Goal: Check status: Verify the current state of an ongoing process or item

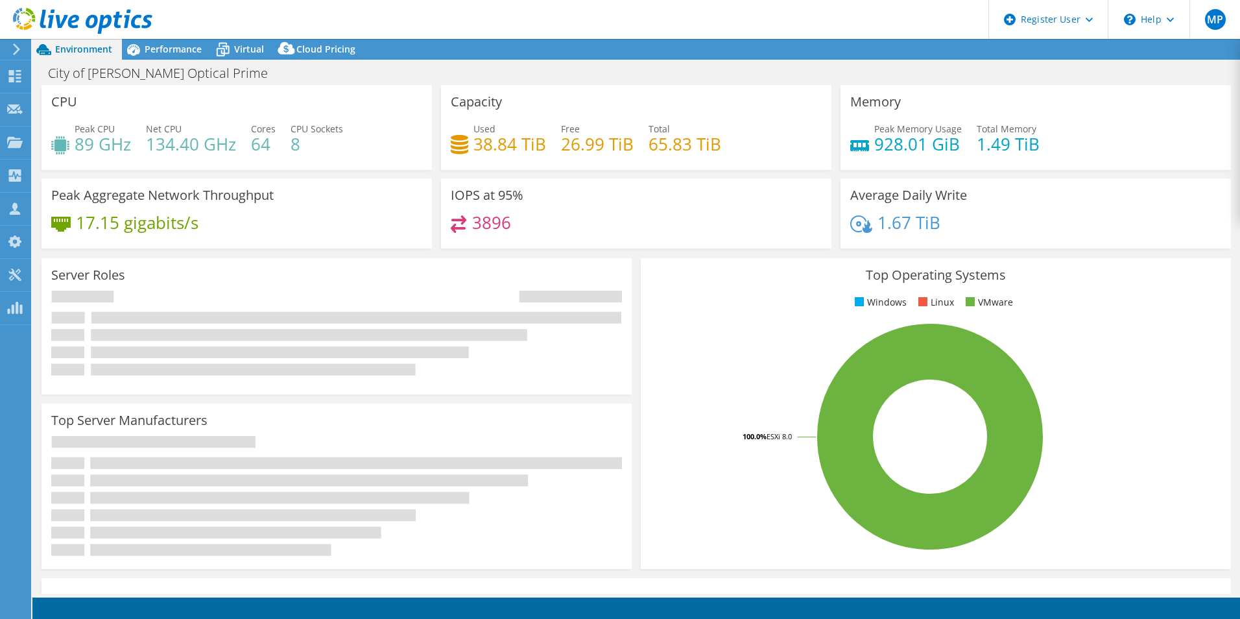
select select "USD"
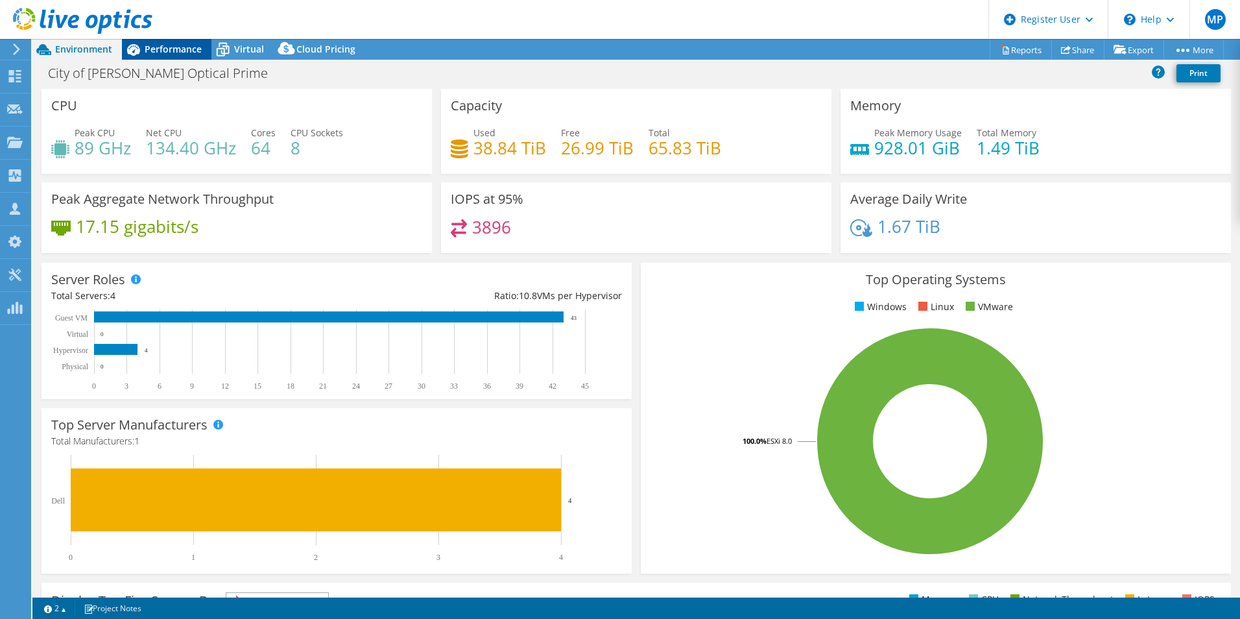
click at [180, 45] on span "Performance" at bounding box center [173, 49] width 57 height 12
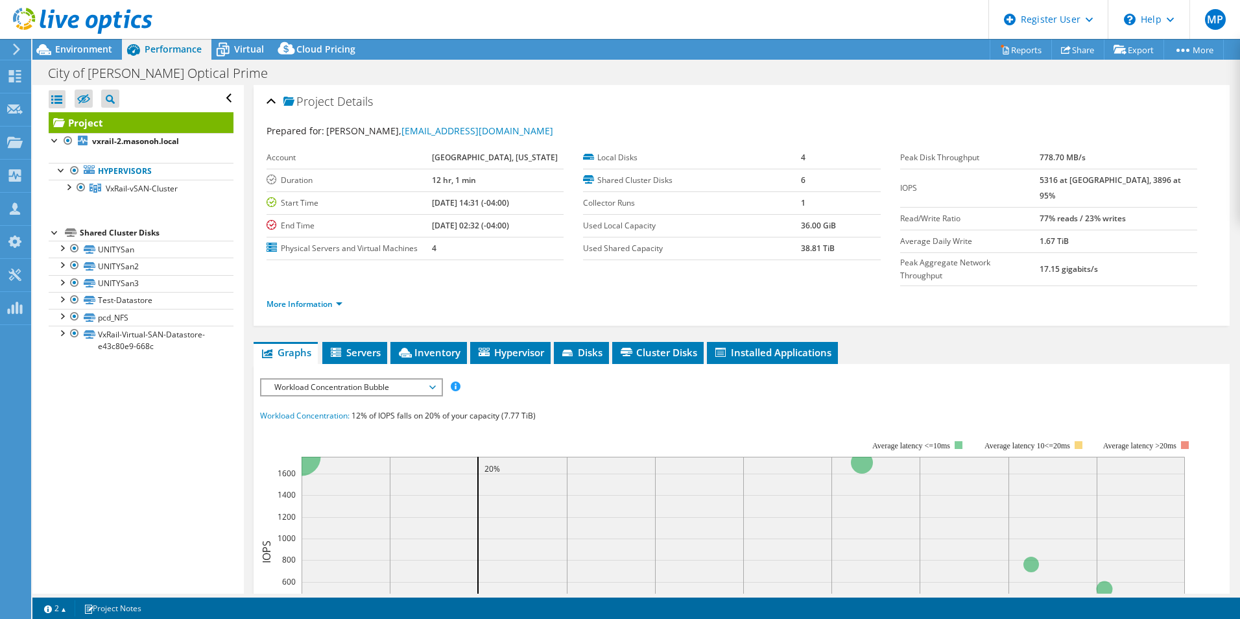
click at [20, 47] on icon at bounding box center [17, 49] width 10 height 12
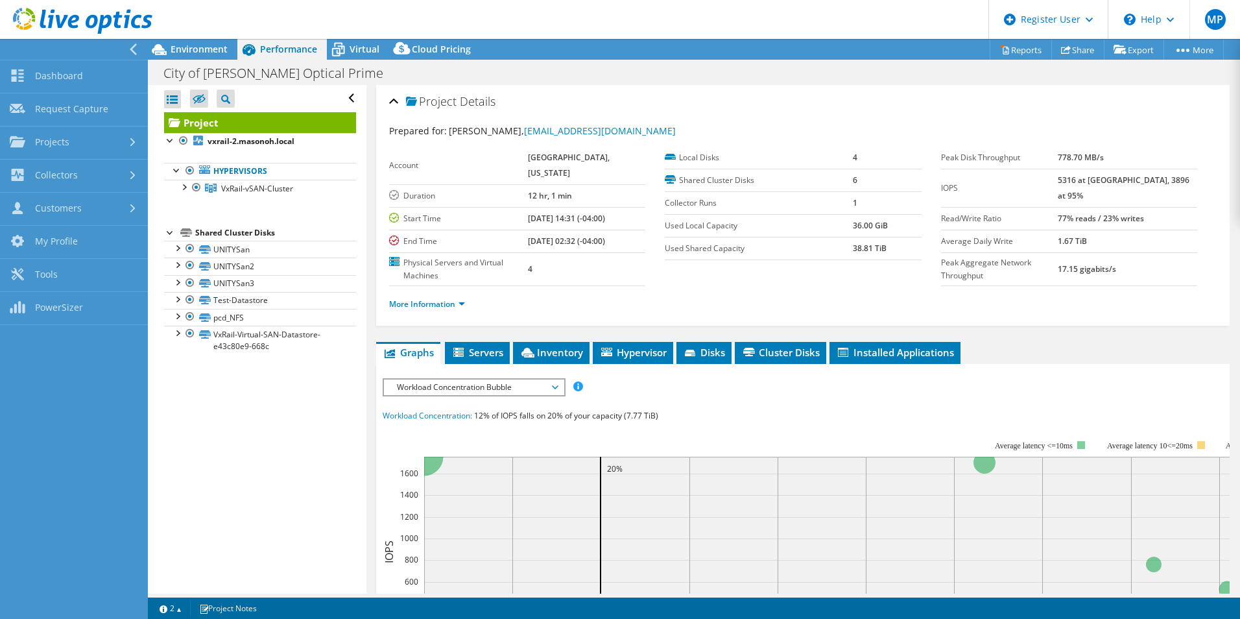
click at [21, 18] on icon at bounding box center [82, 21] width 139 height 27
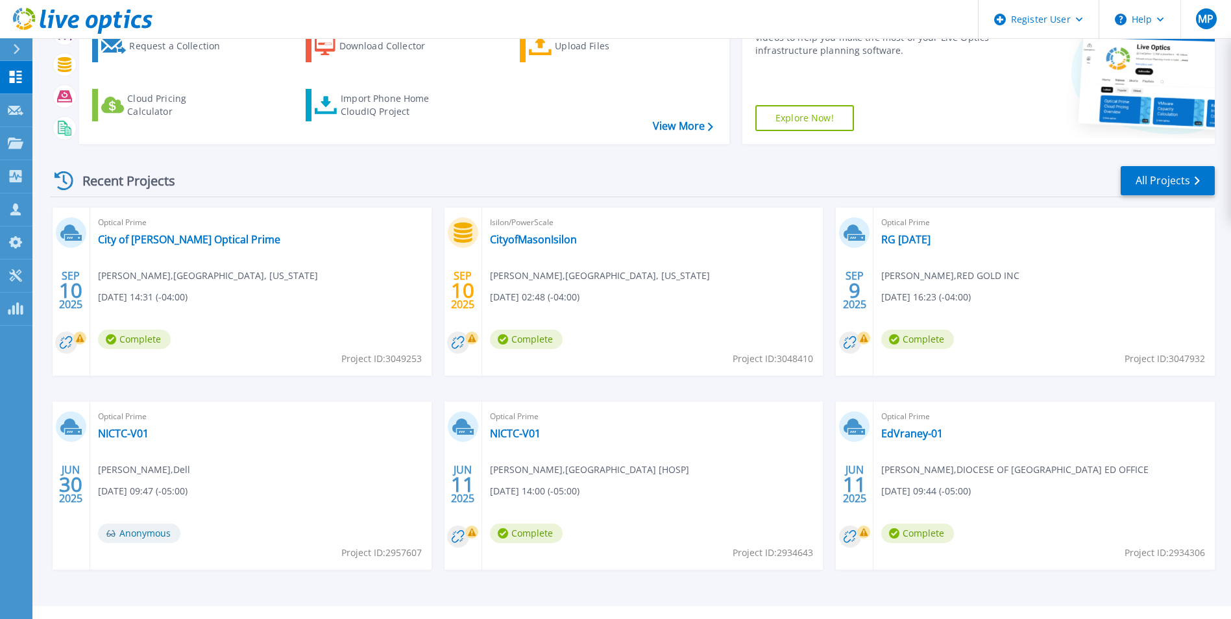
scroll to position [154, 0]
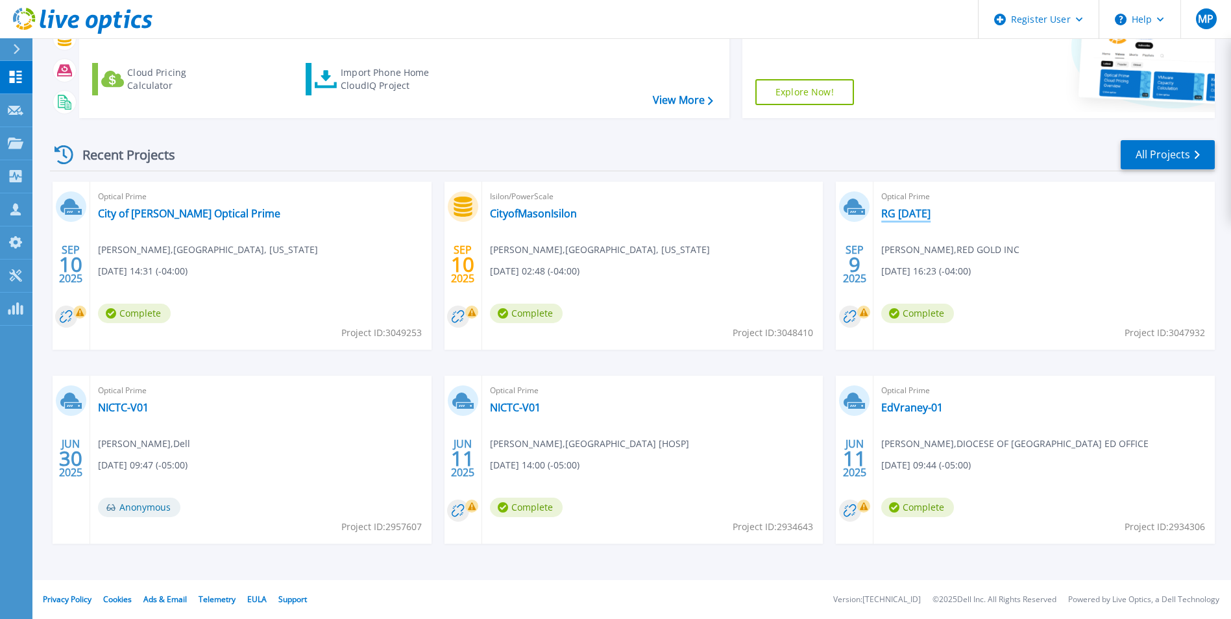
click at [915, 220] on link "RG 09 09 2025" at bounding box center [905, 213] width 49 height 13
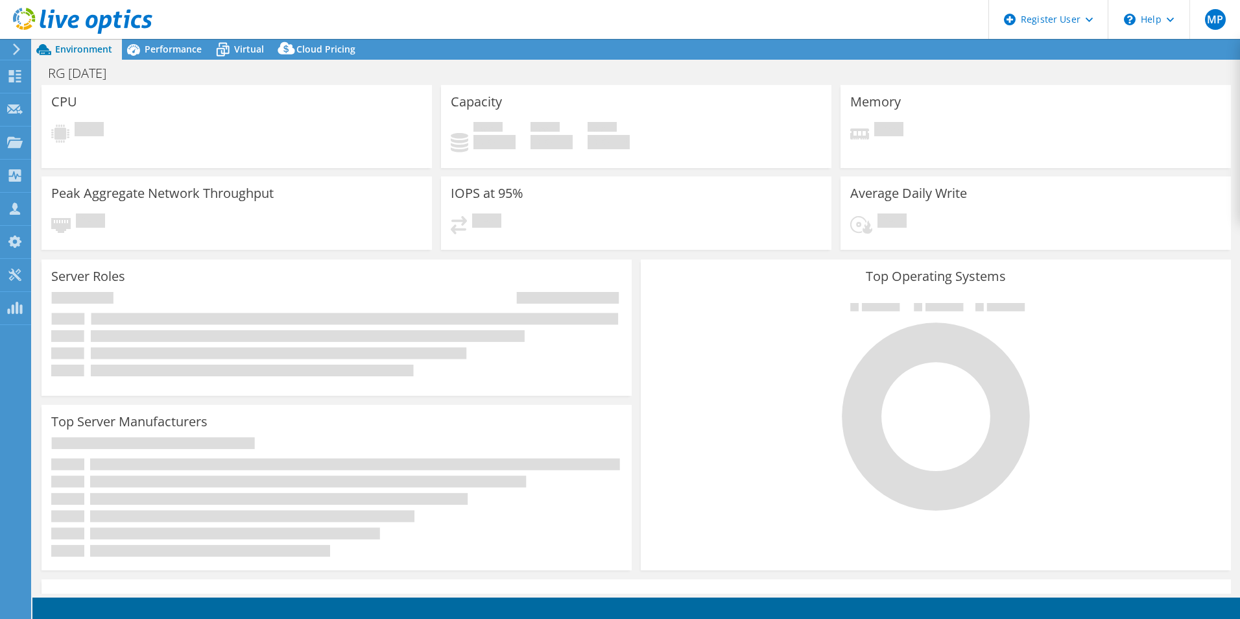
select select "USD"
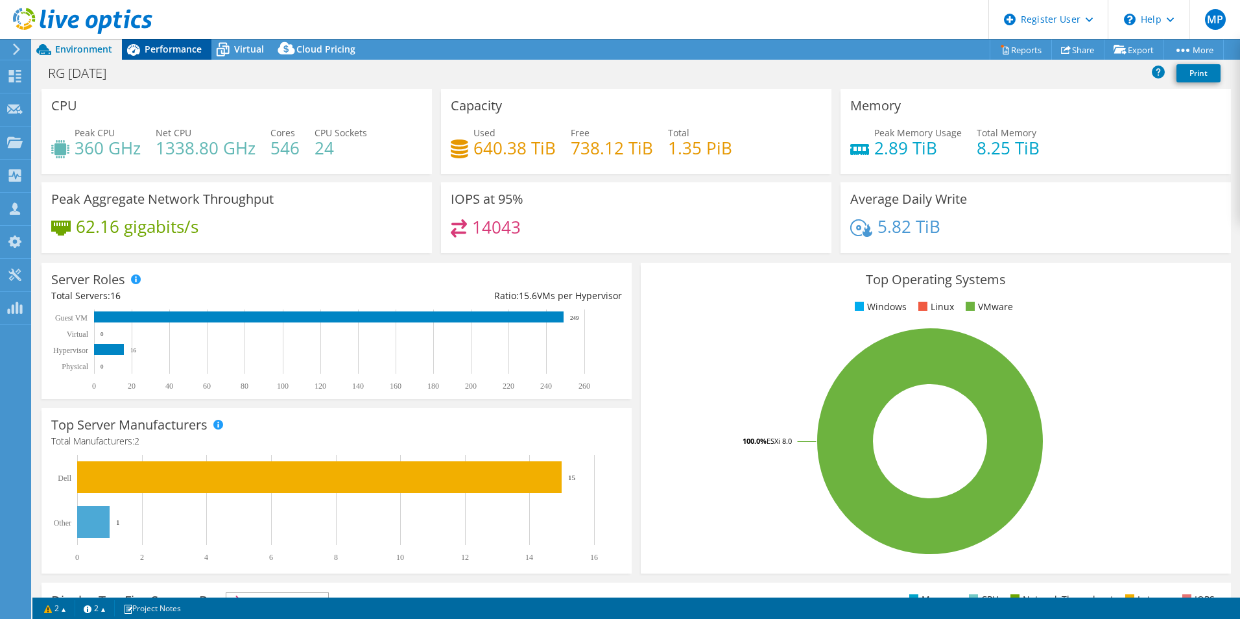
click at [161, 42] on div "Performance" at bounding box center [167, 49] width 90 height 21
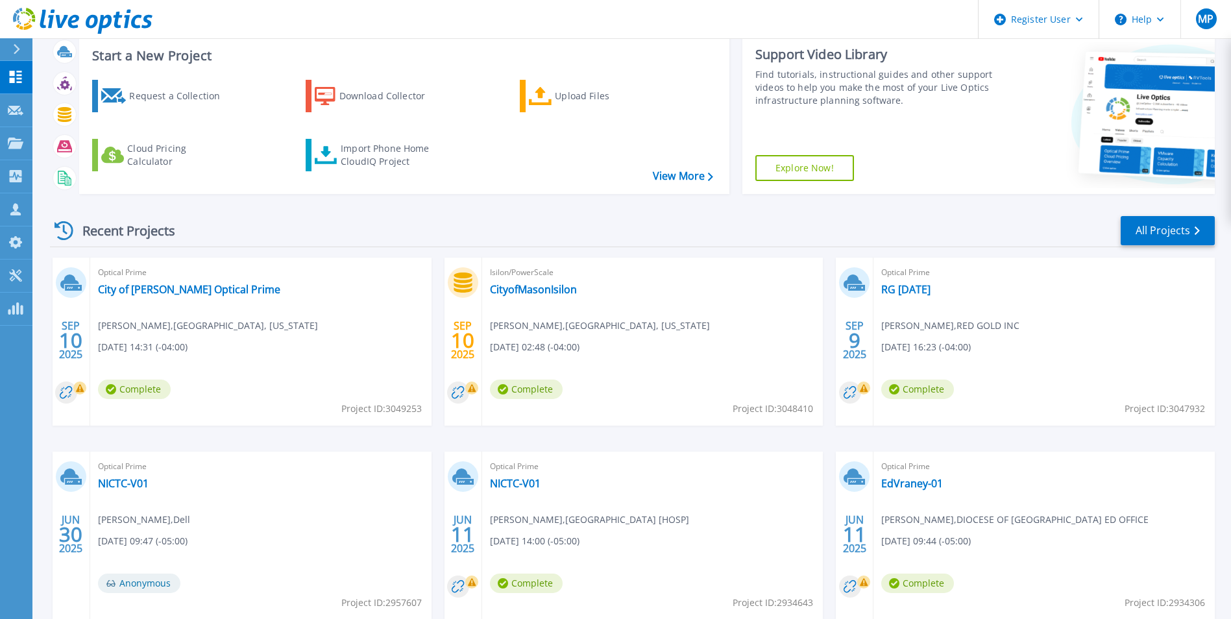
scroll to position [79, 0]
click at [531, 286] on link "CityofMasonIsilon" at bounding box center [533, 288] width 87 height 13
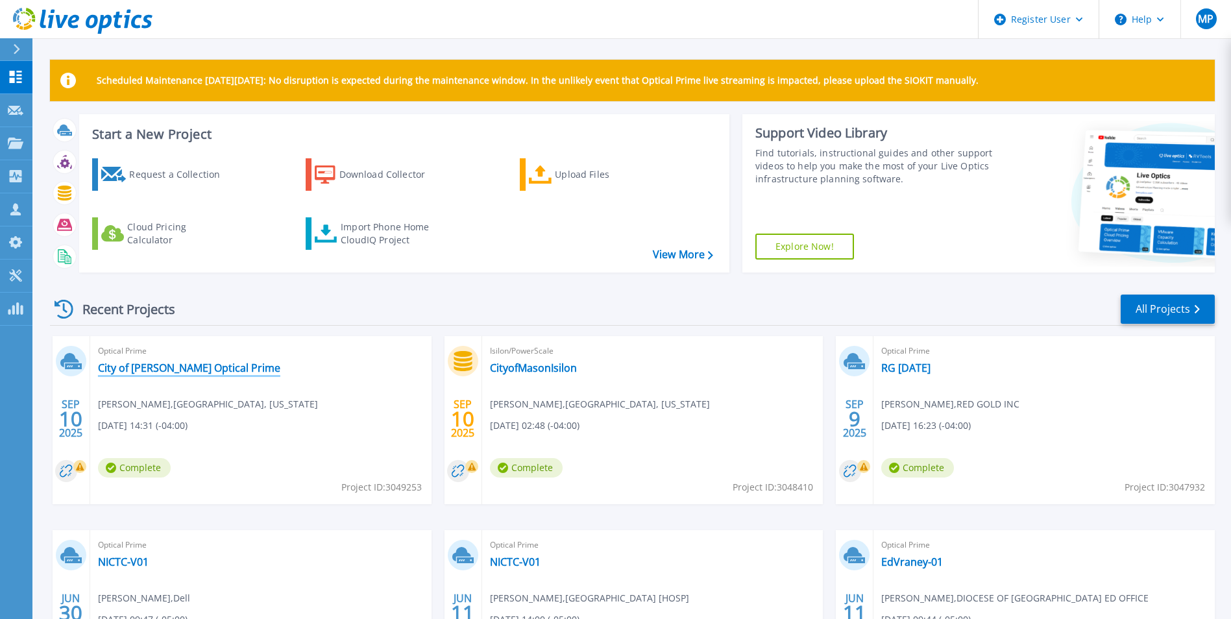
click at [178, 369] on link "City of [PERSON_NAME] Optical Prime" at bounding box center [189, 367] width 182 height 13
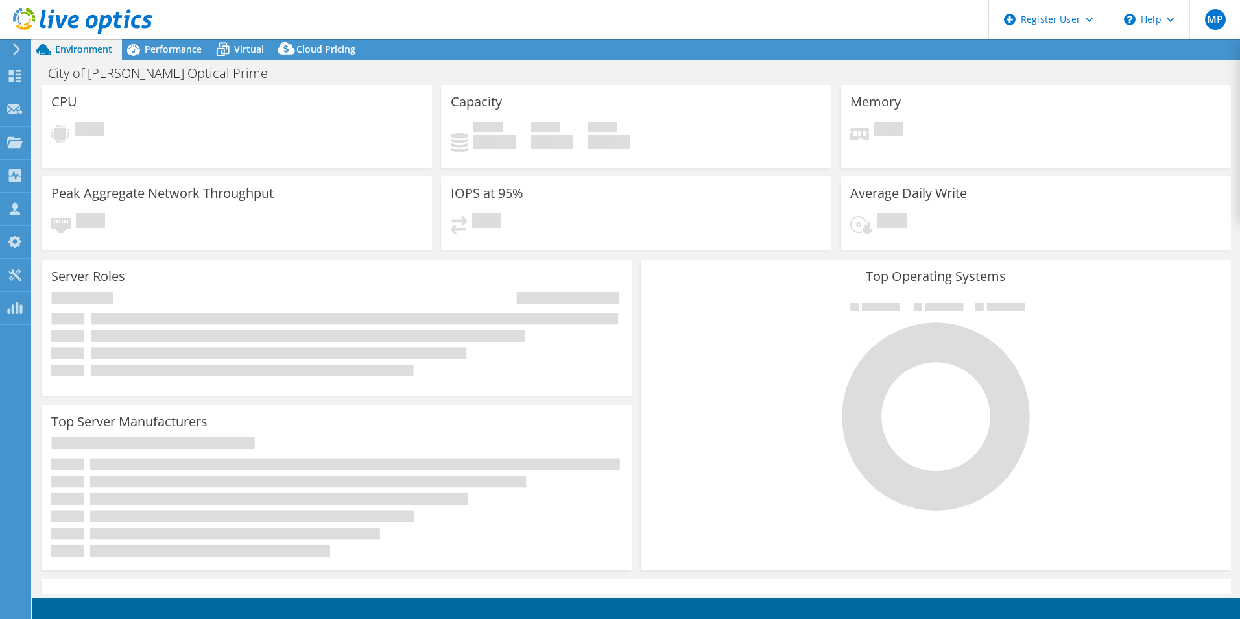
select select "USD"
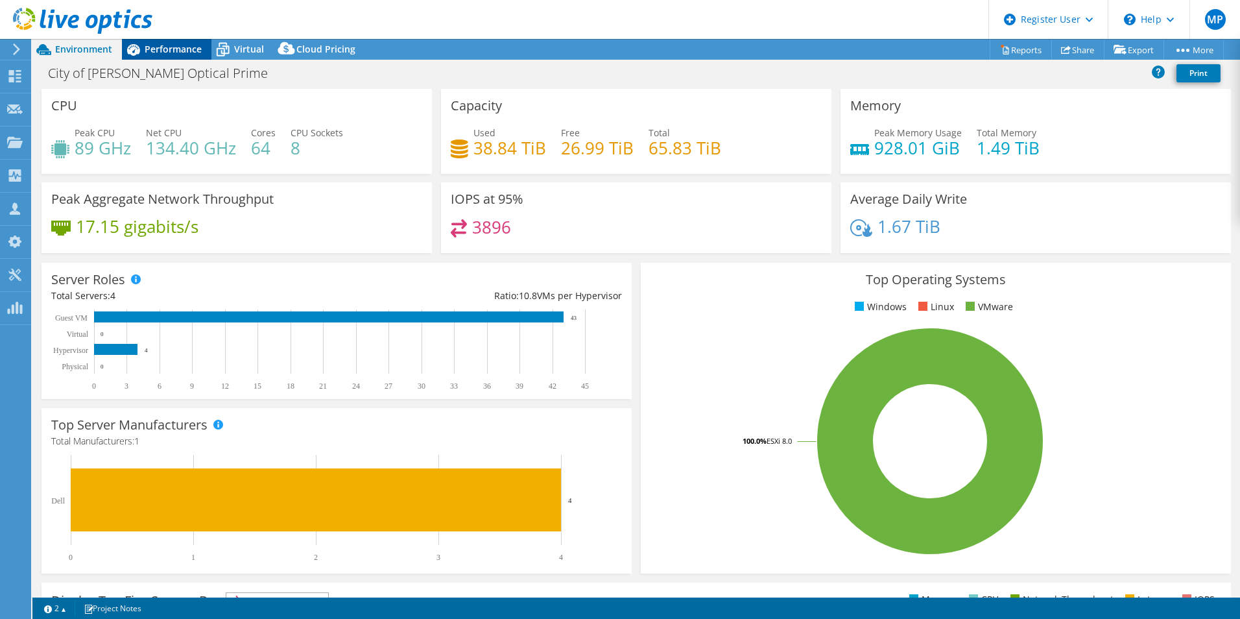
click at [169, 52] on span "Performance" at bounding box center [173, 49] width 57 height 12
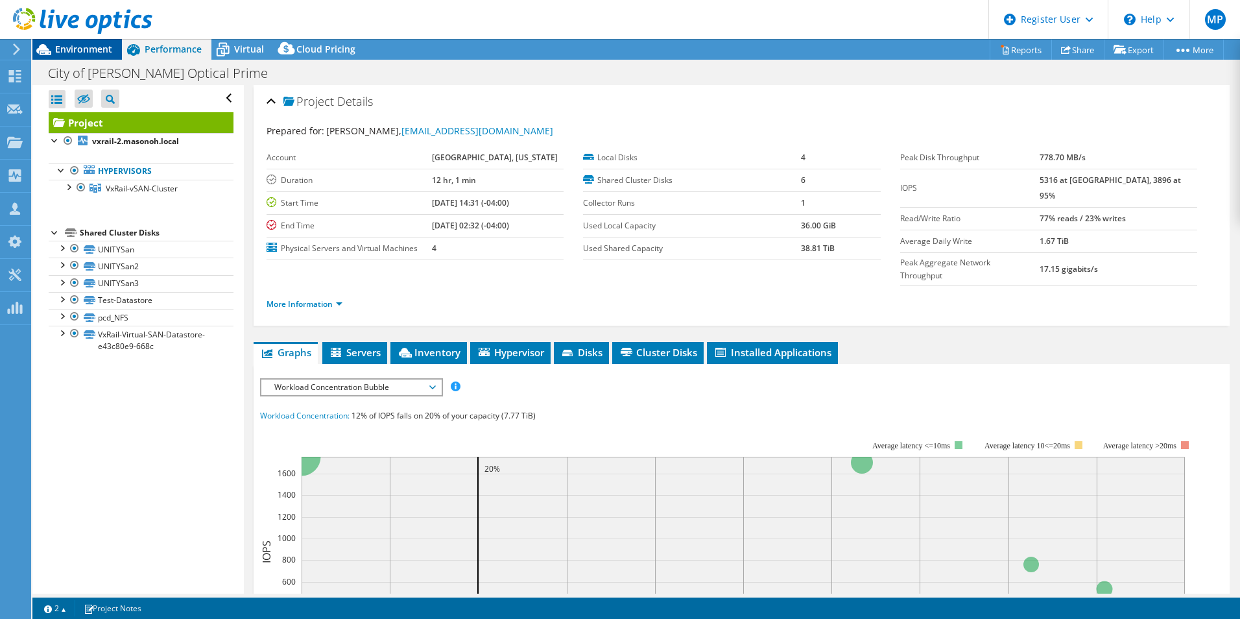
click at [52, 58] on icon at bounding box center [43, 49] width 23 height 23
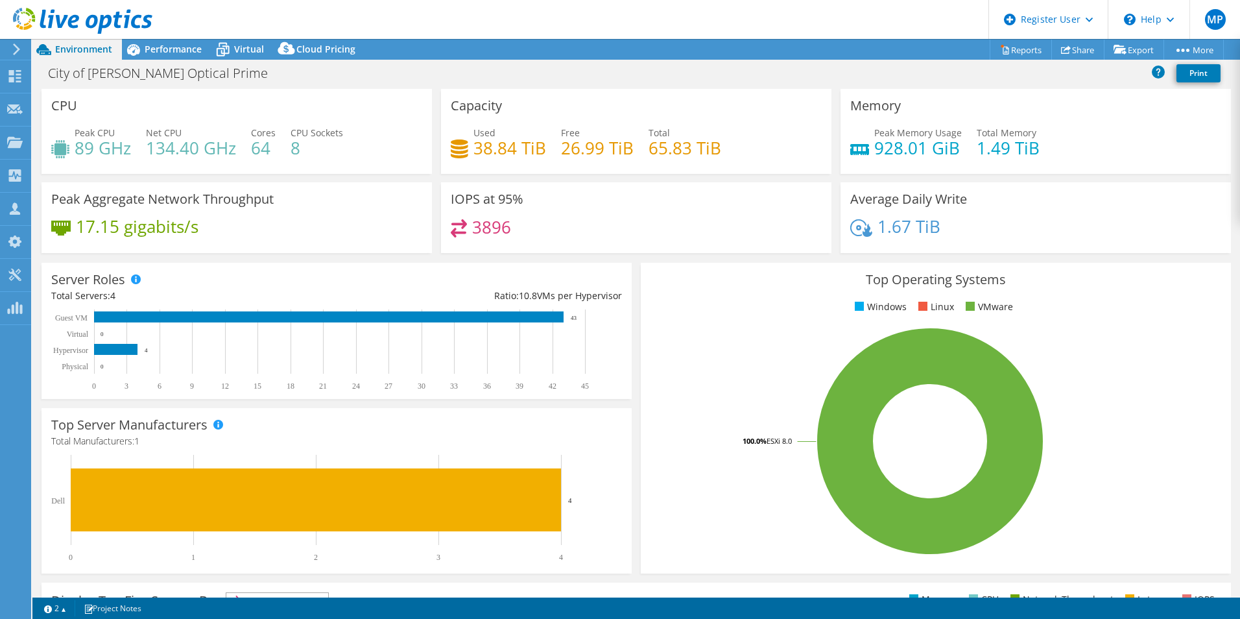
select select "USD"
